Goal: Task Accomplishment & Management: Manage account settings

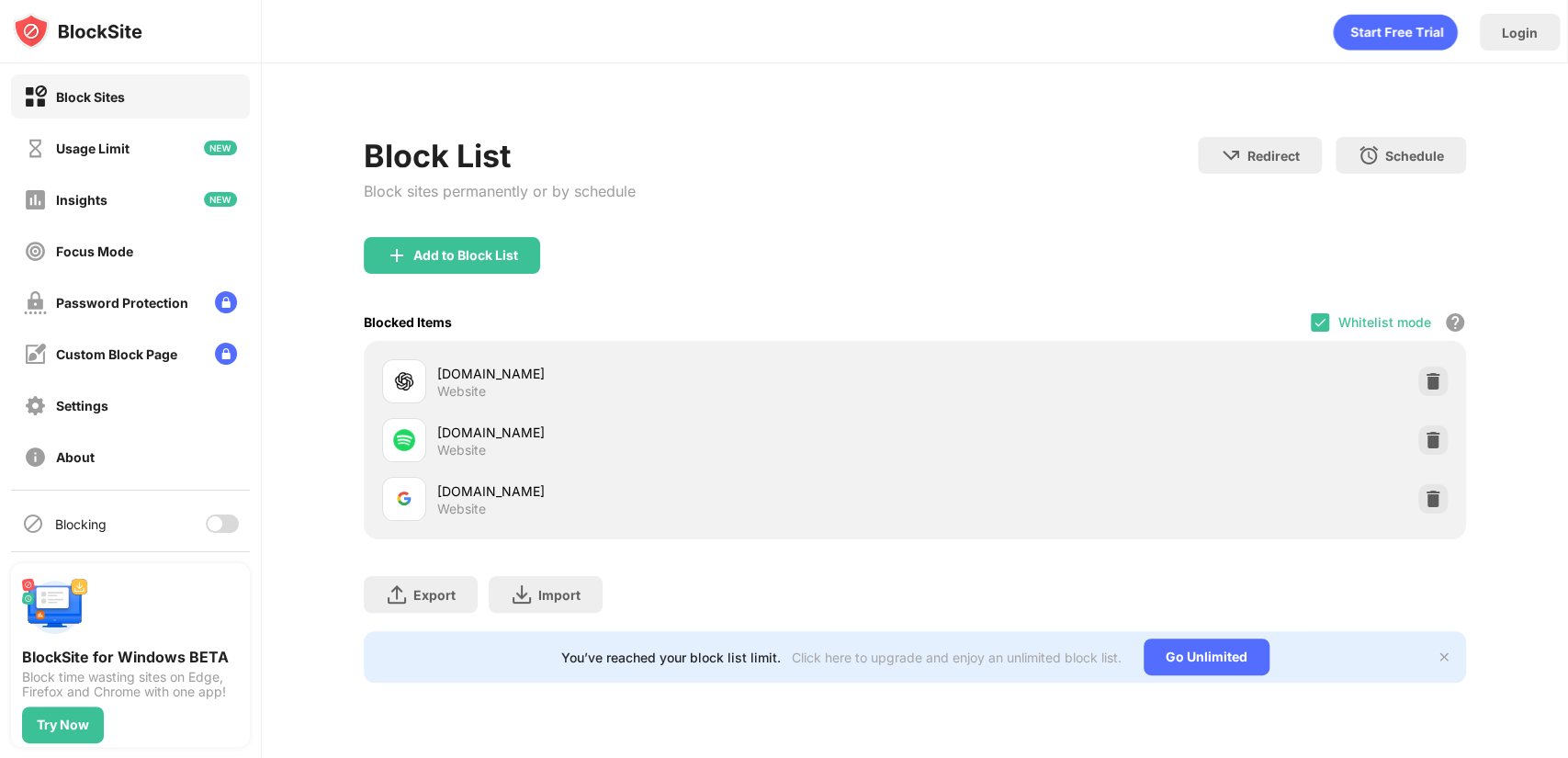
click at [208, 525] on div at bounding box center [214, 523] width 15 height 15
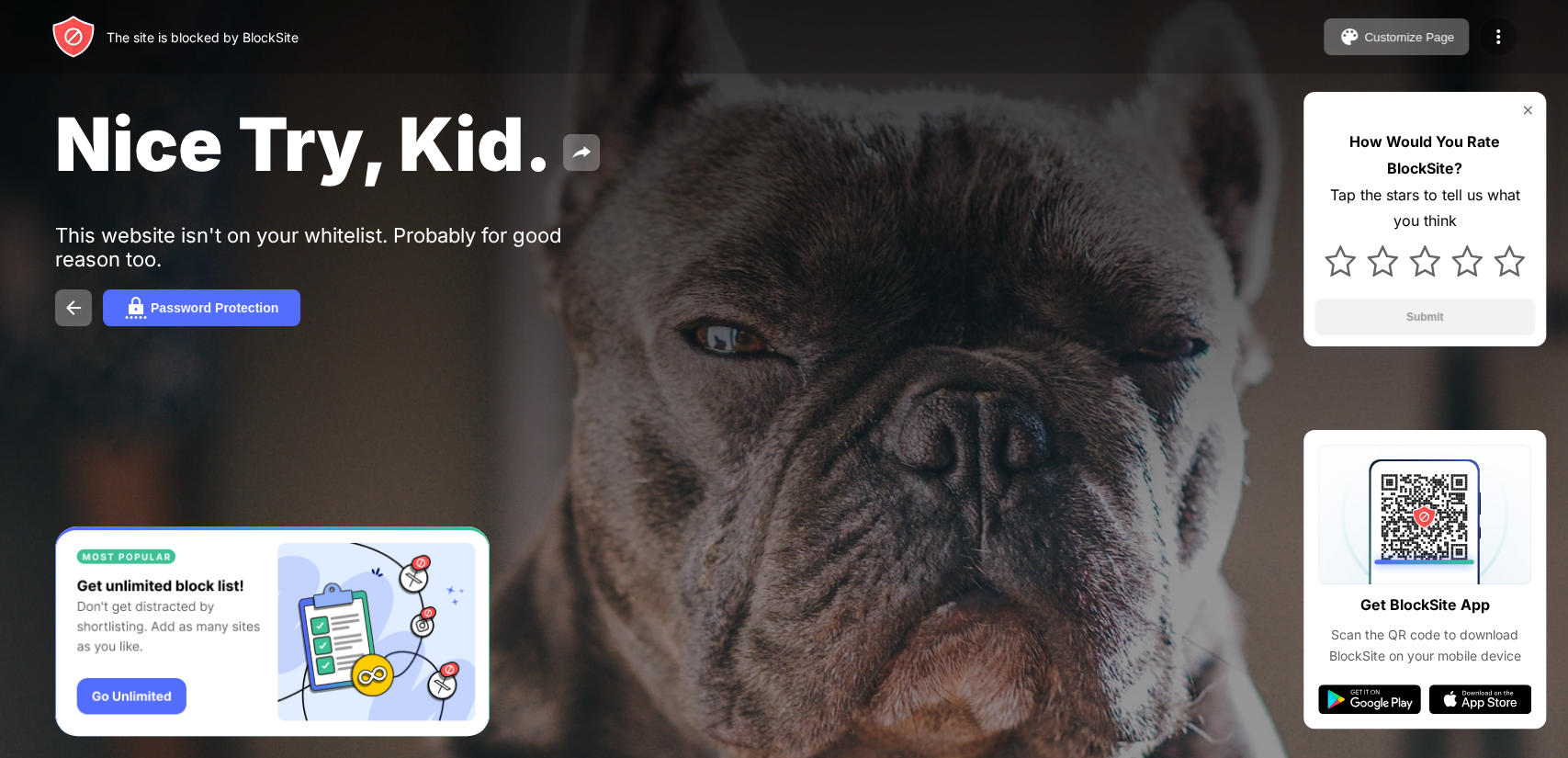
click at [1504, 33] on img at bounding box center [1497, 36] width 22 height 22
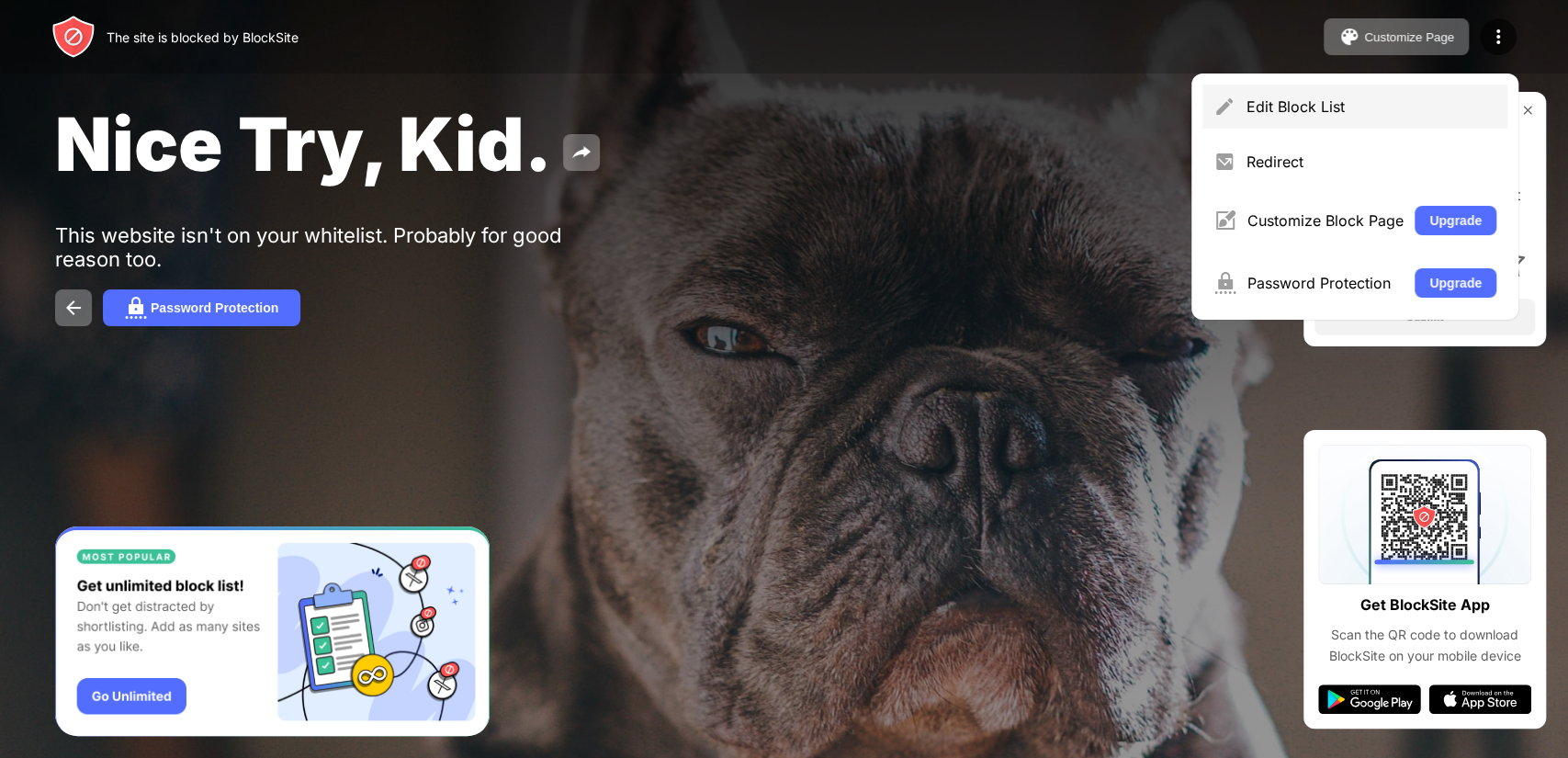
click at [1260, 113] on div "Edit Block List" at bounding box center [1370, 106] width 249 height 18
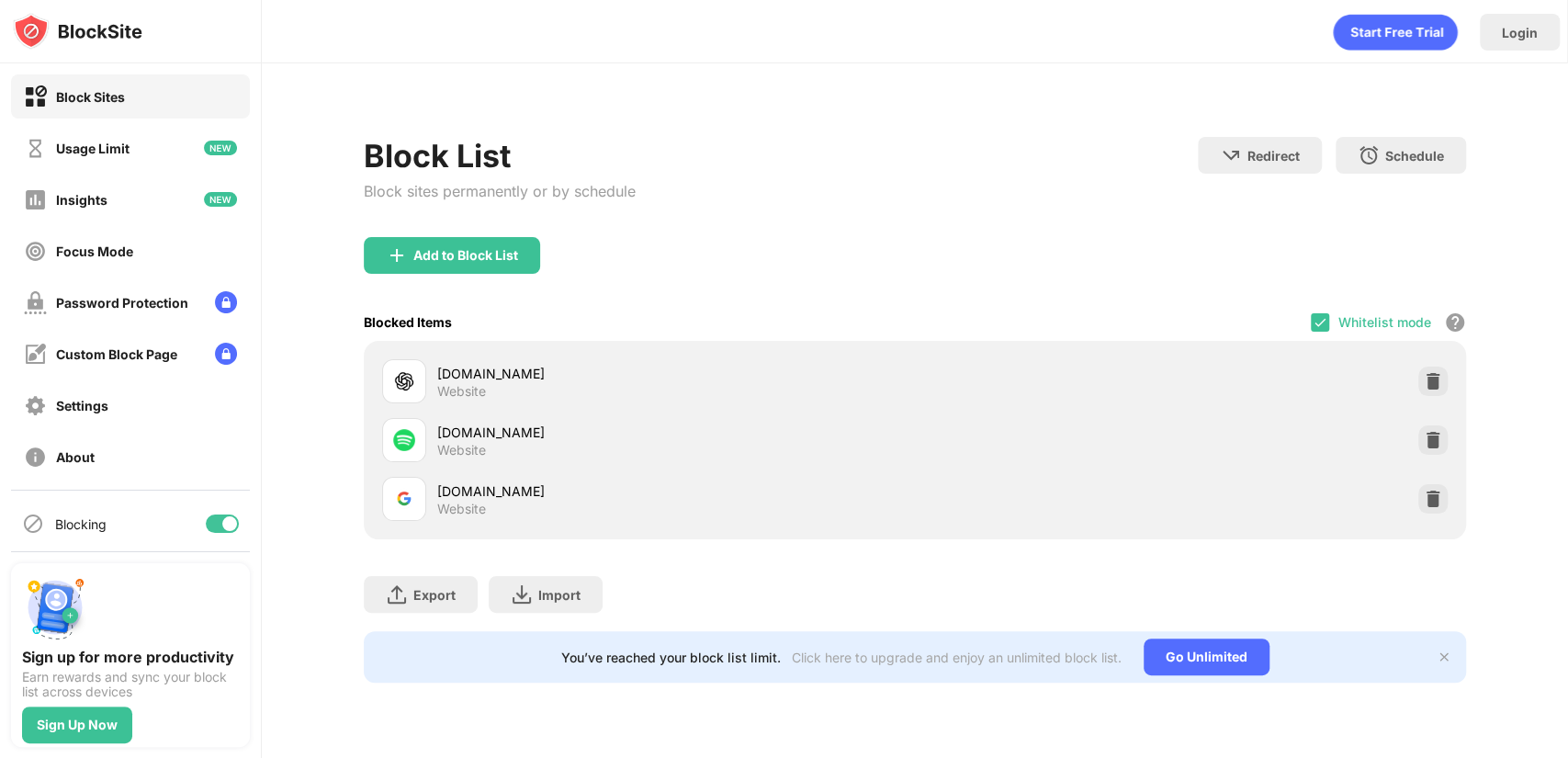
click at [191, 538] on div "Blocking" at bounding box center [130, 523] width 239 height 44
click at [222, 522] on div at bounding box center [229, 523] width 15 height 15
